Goal: Find specific page/section: Find specific page/section

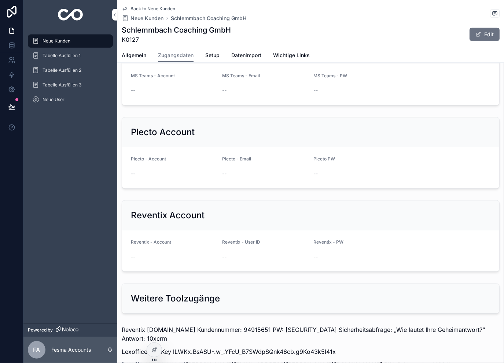
scroll to position [660, 0]
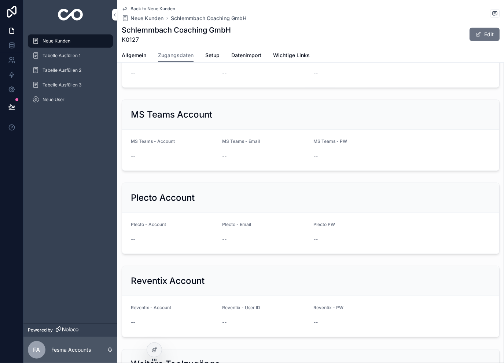
click at [147, 9] on span "Back to Neue Kunden" at bounding box center [152, 9] width 45 height 6
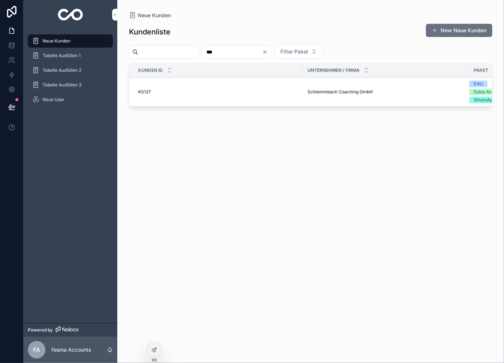
click at [243, 50] on input "***" at bounding box center [232, 52] width 60 height 10
type input "***"
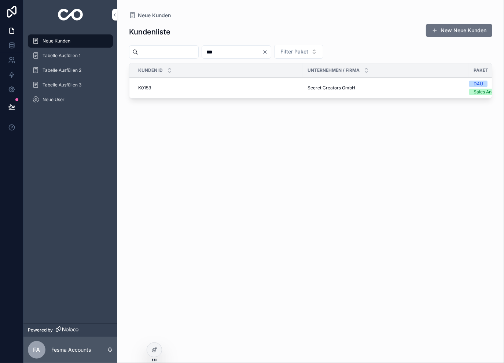
click at [303, 88] on td "Secret Creators GmbH Secret Creators GmbH" at bounding box center [386, 88] width 166 height 21
click at [315, 87] on span "Secret Creators GmbH" at bounding box center [331, 88] width 48 height 6
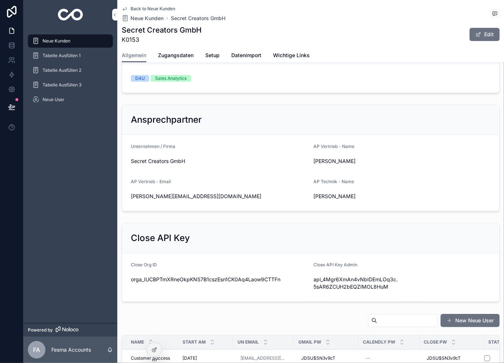
scroll to position [122, 0]
click at [170, 57] on span "Zugangsdaten" at bounding box center [176, 55] width 36 height 7
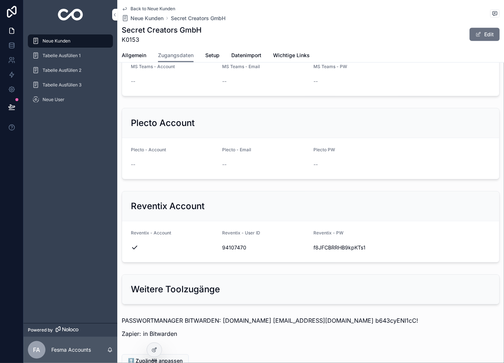
scroll to position [705, 0]
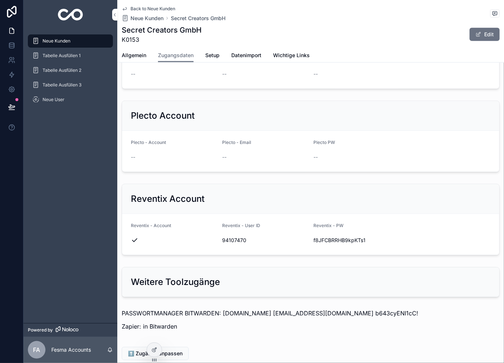
click at [373, 309] on p "PASSWORTMANAGER BITWARDEN: [DOMAIN_NAME] [EMAIL_ADDRESS][DOMAIN_NAME] b643cyENI…" at bounding box center [311, 313] width 378 height 9
drag, startPoint x: 411, startPoint y: 268, endPoint x: 353, endPoint y: 271, distance: 58.0
click at [353, 309] on p "PASSWORTMANAGER BITWARDEN: [DOMAIN_NAME] [EMAIL_ADDRESS][DOMAIN_NAME] b643cyENI…" at bounding box center [311, 313] width 378 height 9
copy p "b643cyENI1cC!"
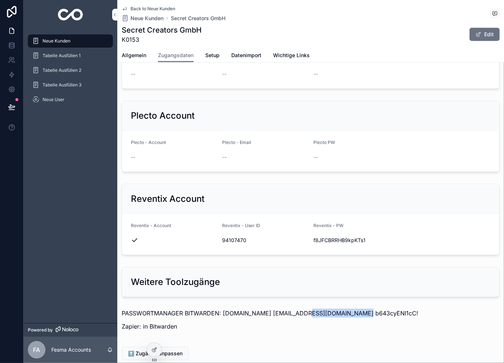
drag, startPoint x: 350, startPoint y: 267, endPoint x: 295, endPoint y: 266, distance: 55.7
click at [295, 309] on p "PASSWORTMANAGER BITWARDEN: [DOMAIN_NAME] [EMAIL_ADDRESS][DOMAIN_NAME] b643cyENI…" at bounding box center [311, 313] width 378 height 9
copy p "[EMAIL_ADDRESS][DOMAIN_NAME]"
drag, startPoint x: 292, startPoint y: 266, endPoint x: 222, endPoint y: 269, distance: 70.0
click at [222, 309] on p "PASSWORTMANAGER BITWARDEN: [DOMAIN_NAME] [EMAIL_ADDRESS][DOMAIN_NAME] b643cyENI…" at bounding box center [311, 313] width 378 height 9
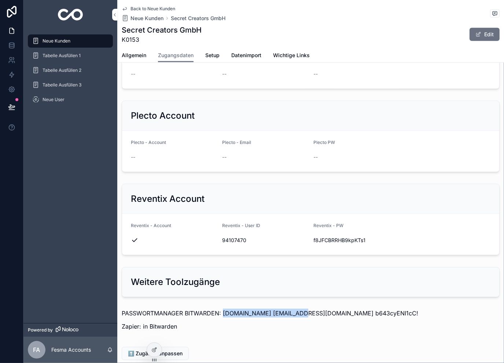
copy p "[DOMAIN_NAME]"
click at [144, 7] on span "Back to Neue Kunden" at bounding box center [152, 9] width 45 height 6
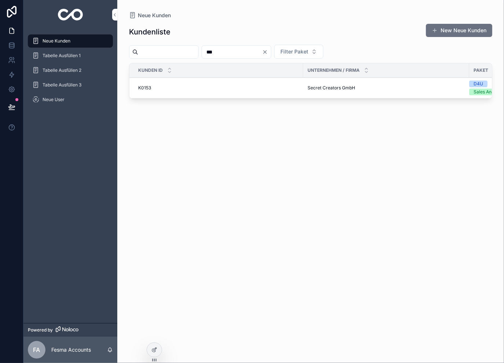
click at [268, 51] on icon "Clear" at bounding box center [265, 52] width 6 height 6
click at [171, 52] on input "scrollable content" at bounding box center [168, 52] width 60 height 10
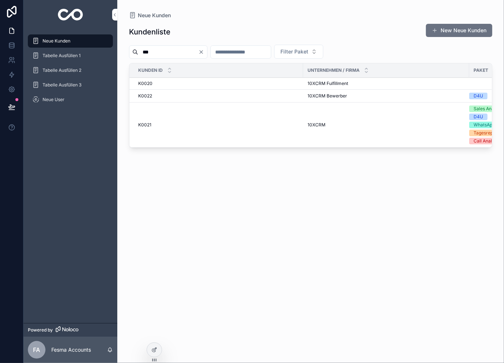
type input "***"
click at [336, 92] on td "10XCRM Bewerber 10XCRM Bewerber" at bounding box center [386, 96] width 166 height 13
click at [333, 95] on span "10XCRM Bewerber" at bounding box center [327, 96] width 40 height 6
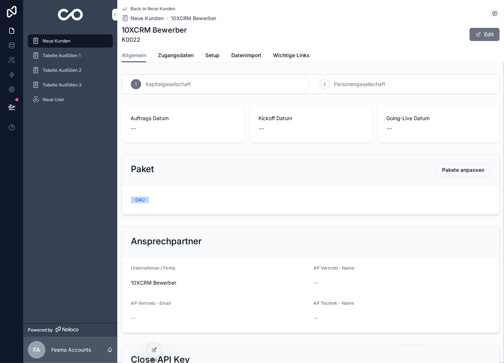
click at [177, 53] on span "Zugangsdaten" at bounding box center [176, 55] width 36 height 7
